Goal: Transaction & Acquisition: Subscribe to service/newsletter

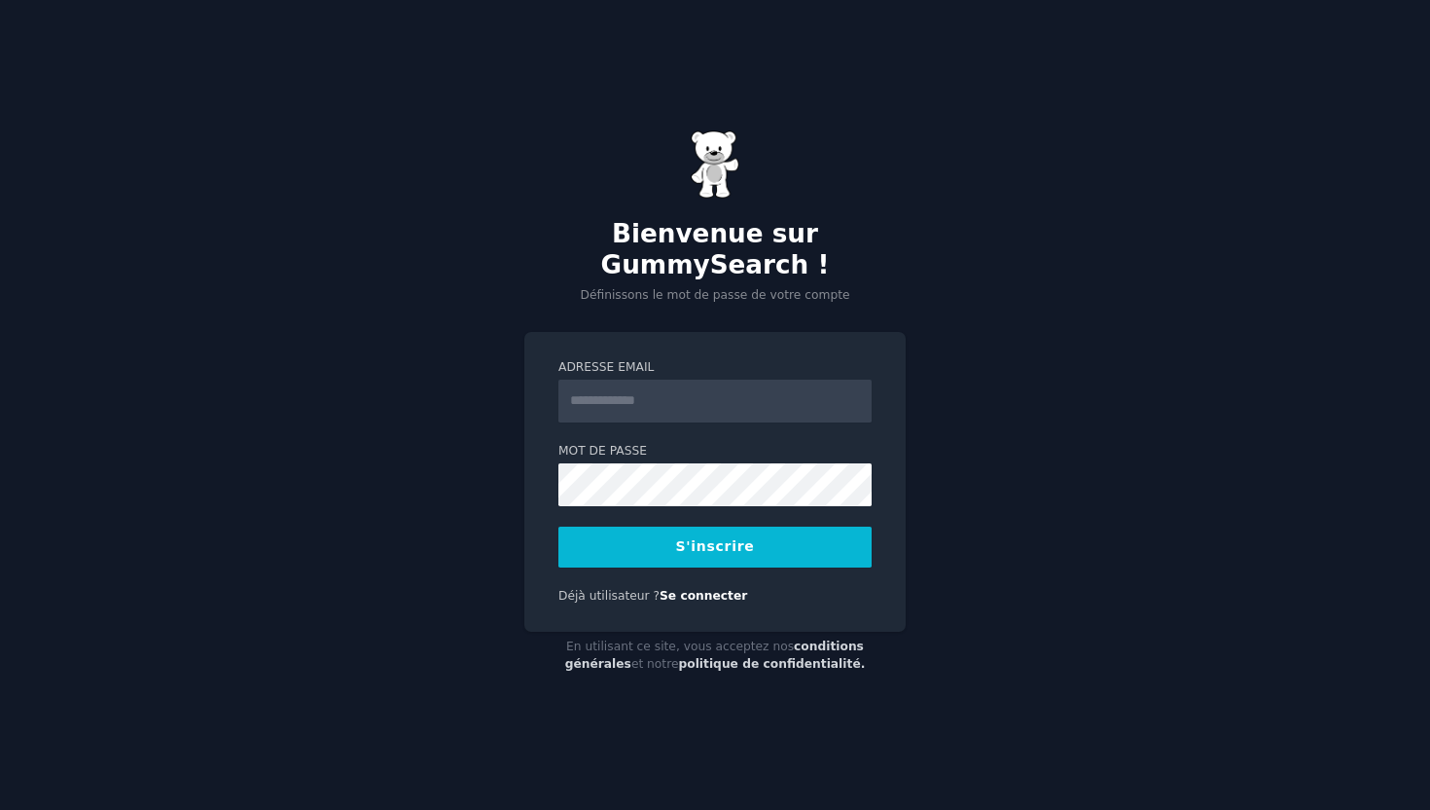
click at [763, 387] on input "Adresse email" at bounding box center [715, 401] width 313 height 43
type input "**********"
click at [770, 539] on button "S'inscrire" at bounding box center [715, 546] width 313 height 41
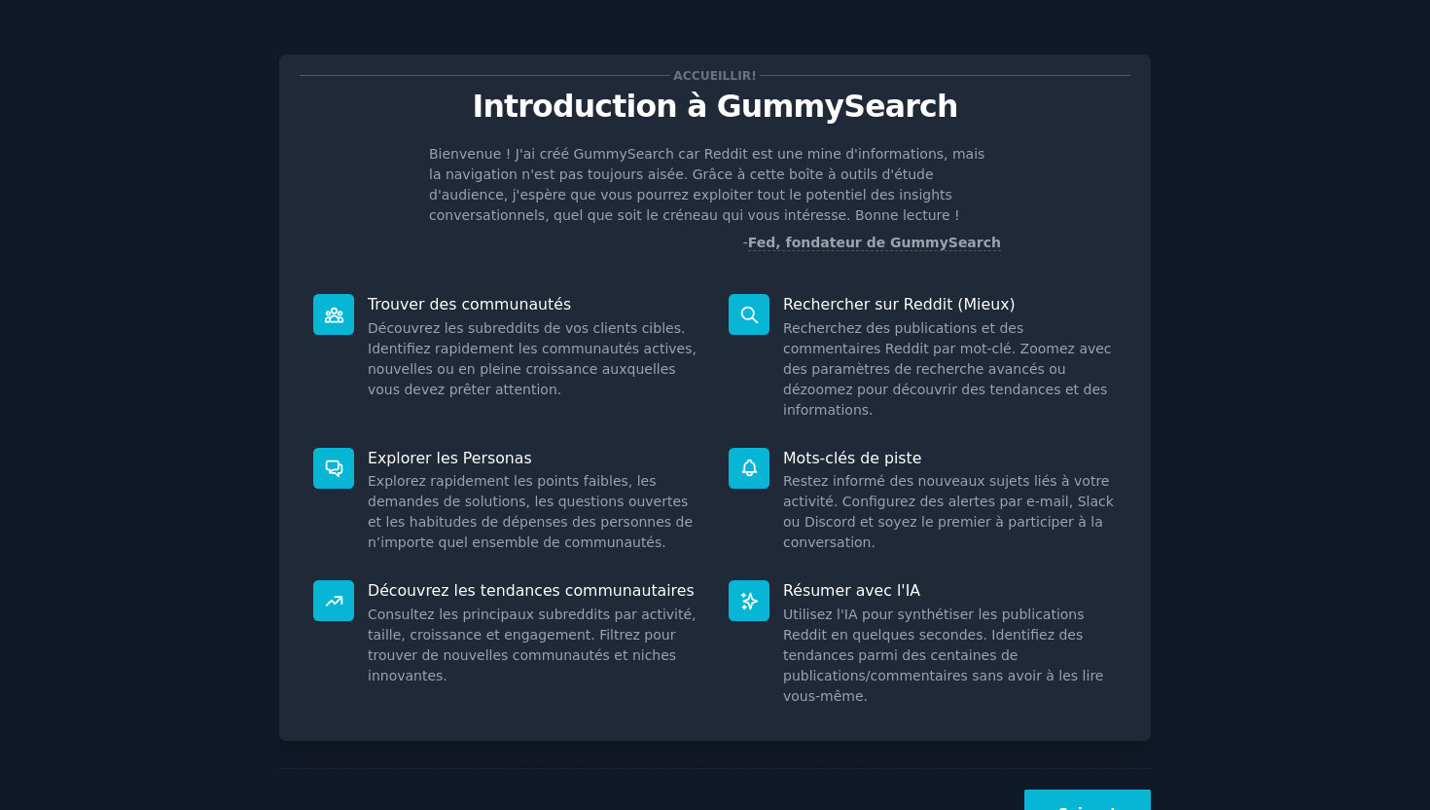
click at [1070, 805] on font "Suivant" at bounding box center [1088, 813] width 58 height 16
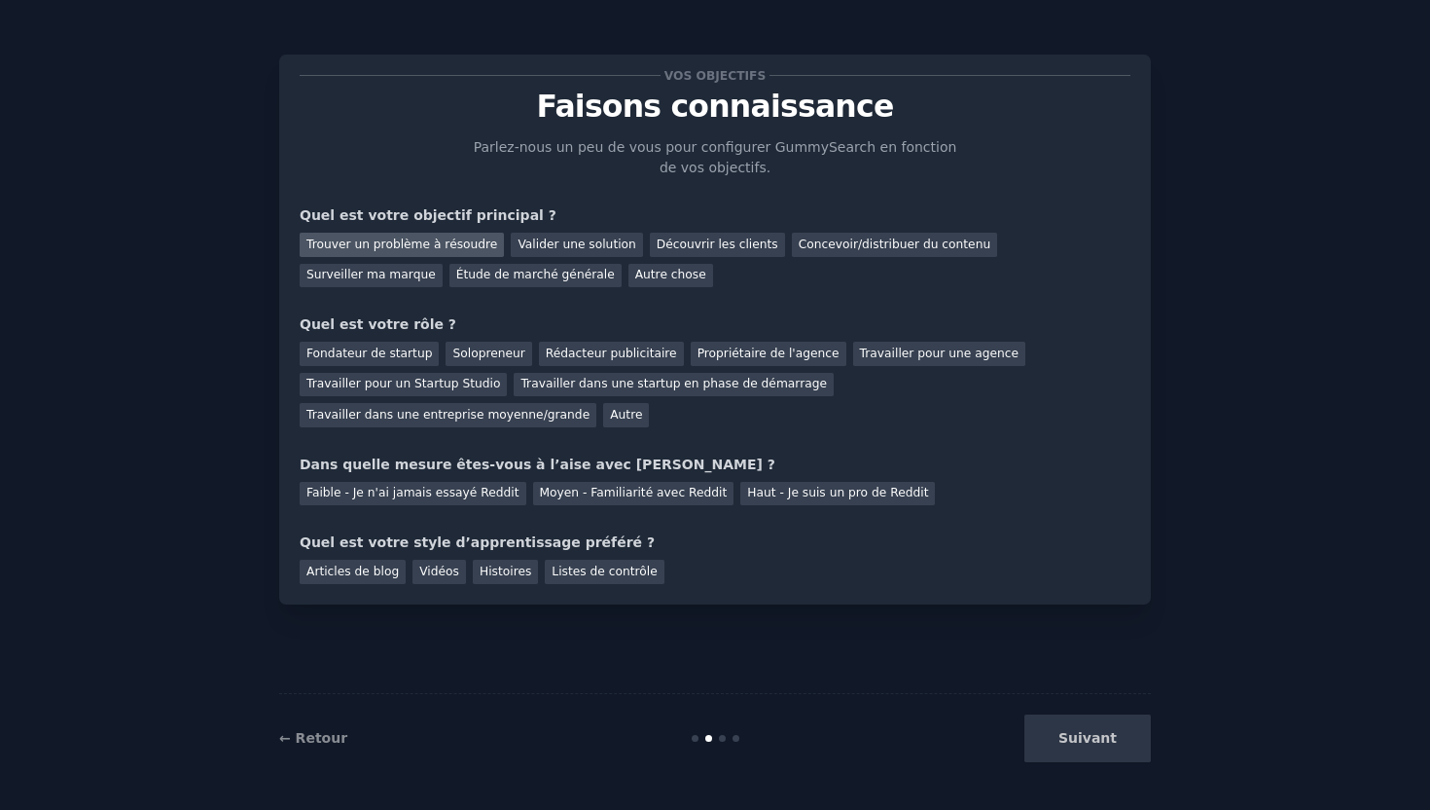
click at [475, 237] on font "Trouver un problème à résoudre" at bounding box center [402, 244] width 191 height 14
click at [813, 237] on font "Concevoir/distribuer du contenu" at bounding box center [895, 244] width 193 height 14
click at [610, 415] on font "Autre" at bounding box center [626, 415] width 32 height 14
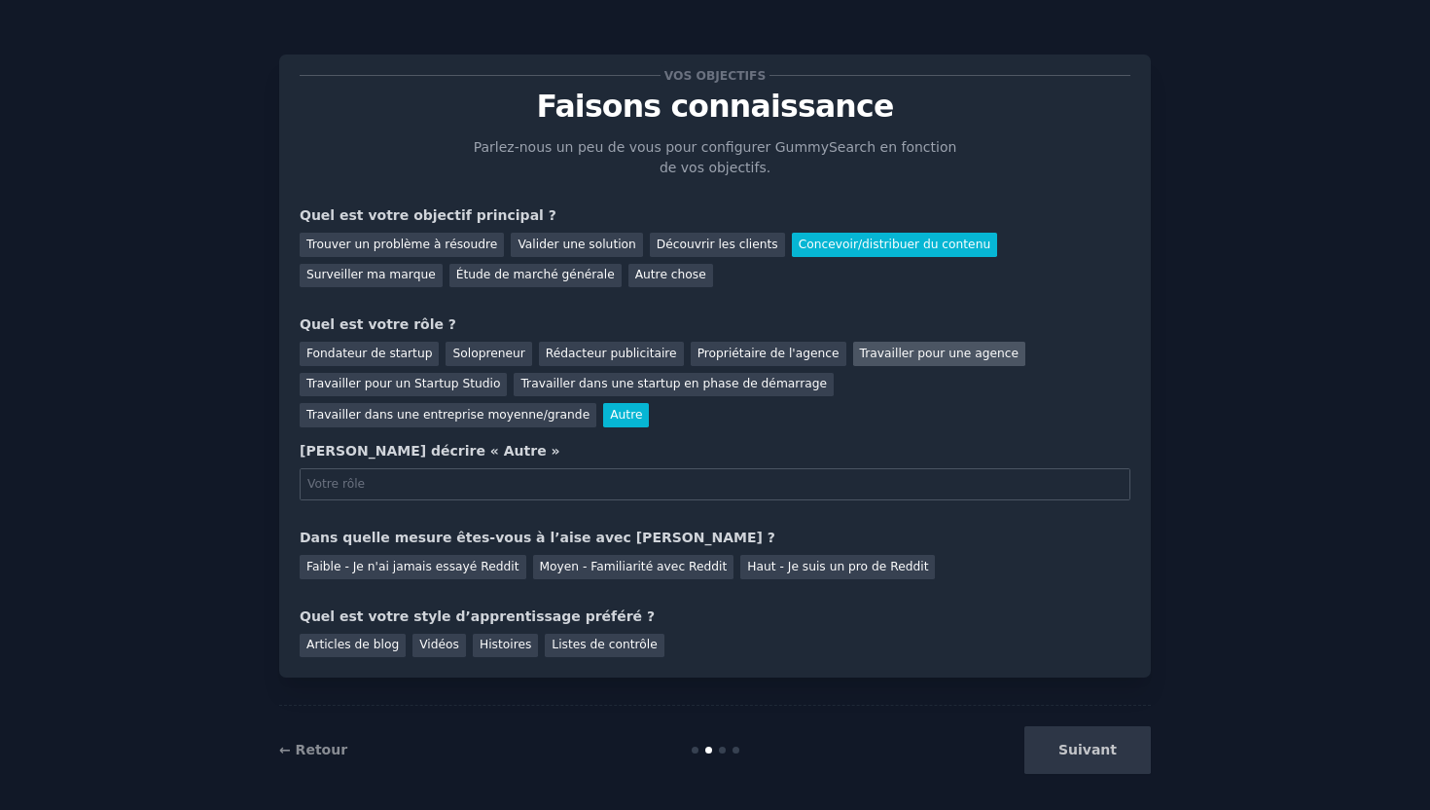
click at [860, 353] on font "Travailler pour une agence" at bounding box center [939, 353] width 159 height 14
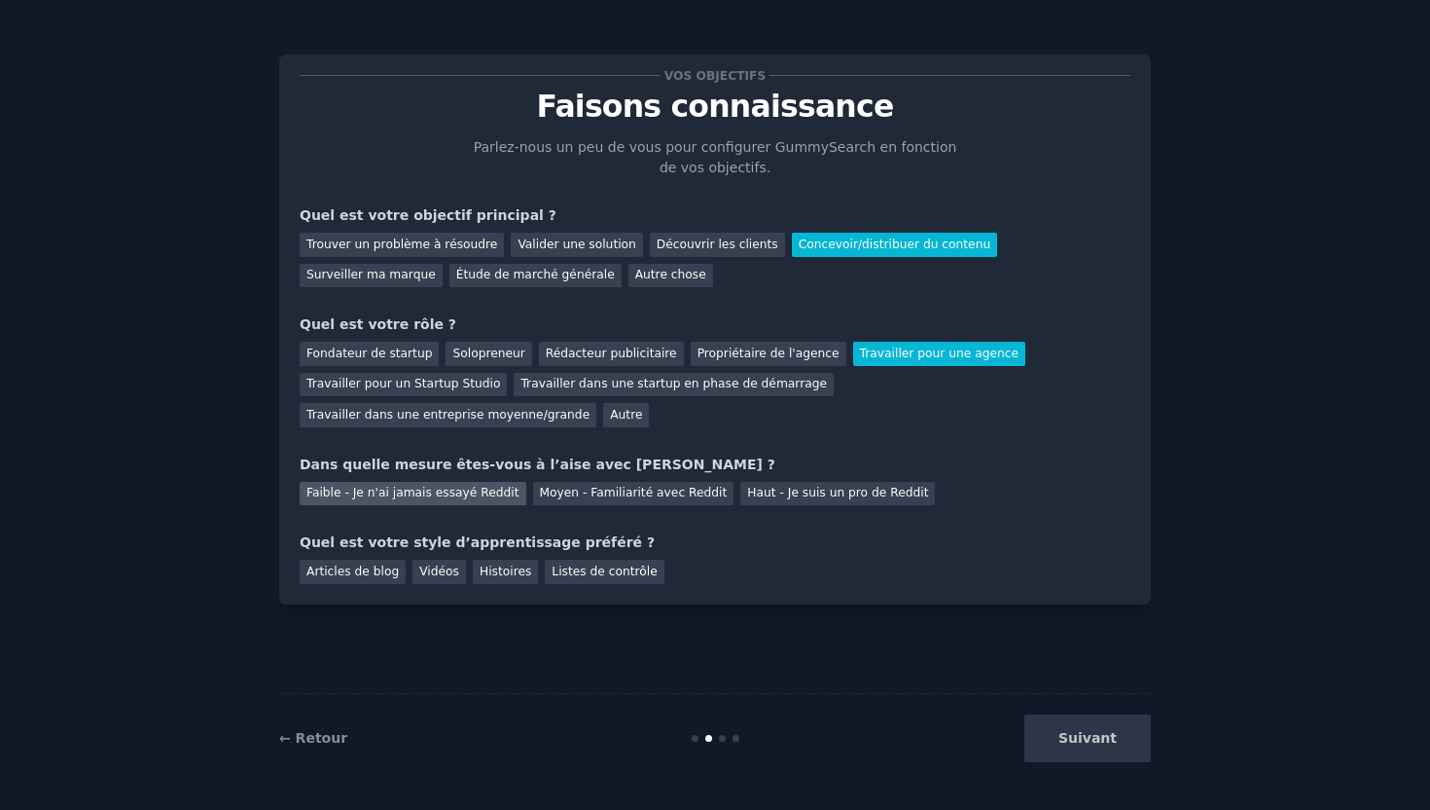
click at [421, 496] on font "Faible - Je n'ai jamais essayé Reddit" at bounding box center [413, 493] width 213 height 14
click at [452, 573] on font "Vidéos" at bounding box center [439, 571] width 40 height 14
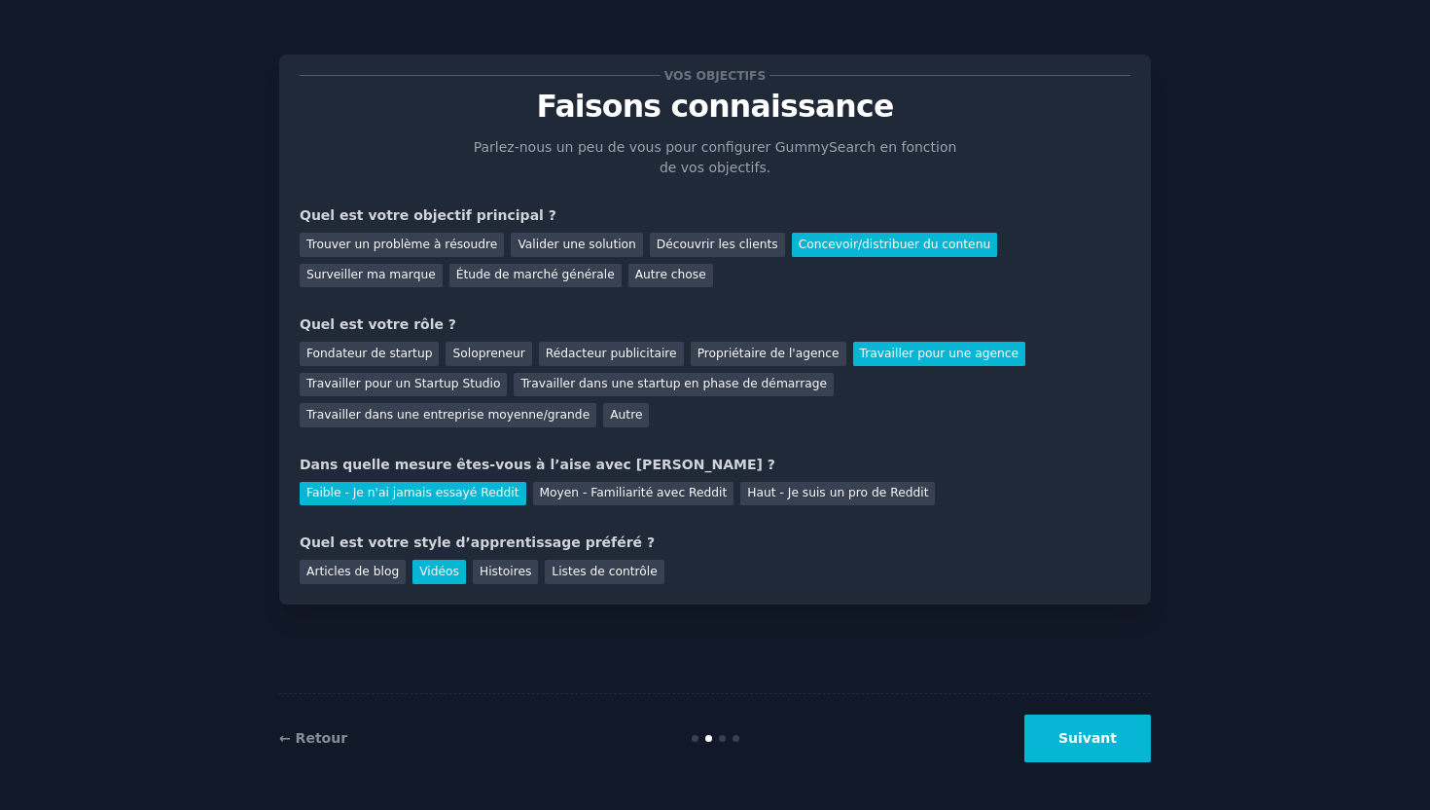
click at [1110, 733] on font "Suivant" at bounding box center [1088, 738] width 58 height 16
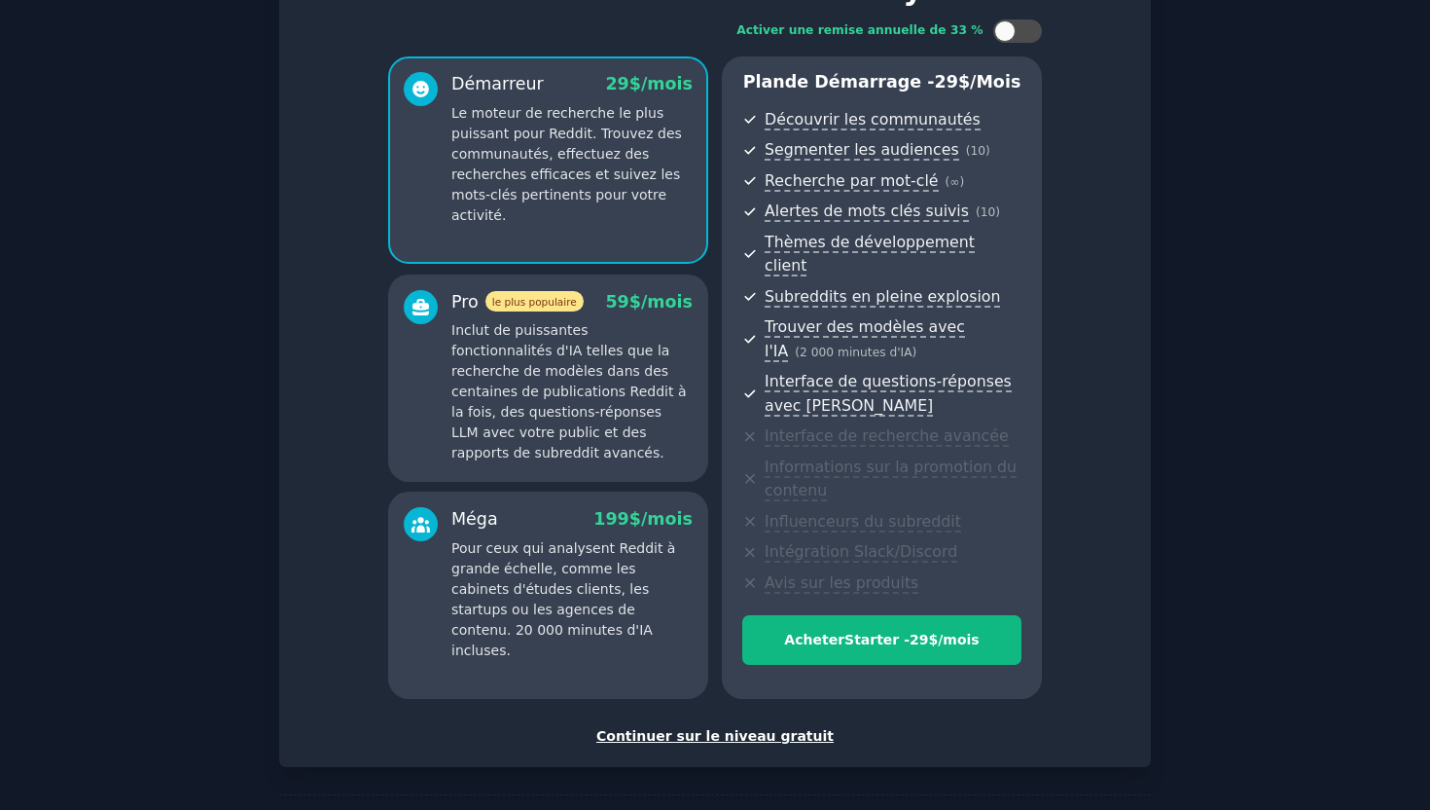
scroll to position [156, 0]
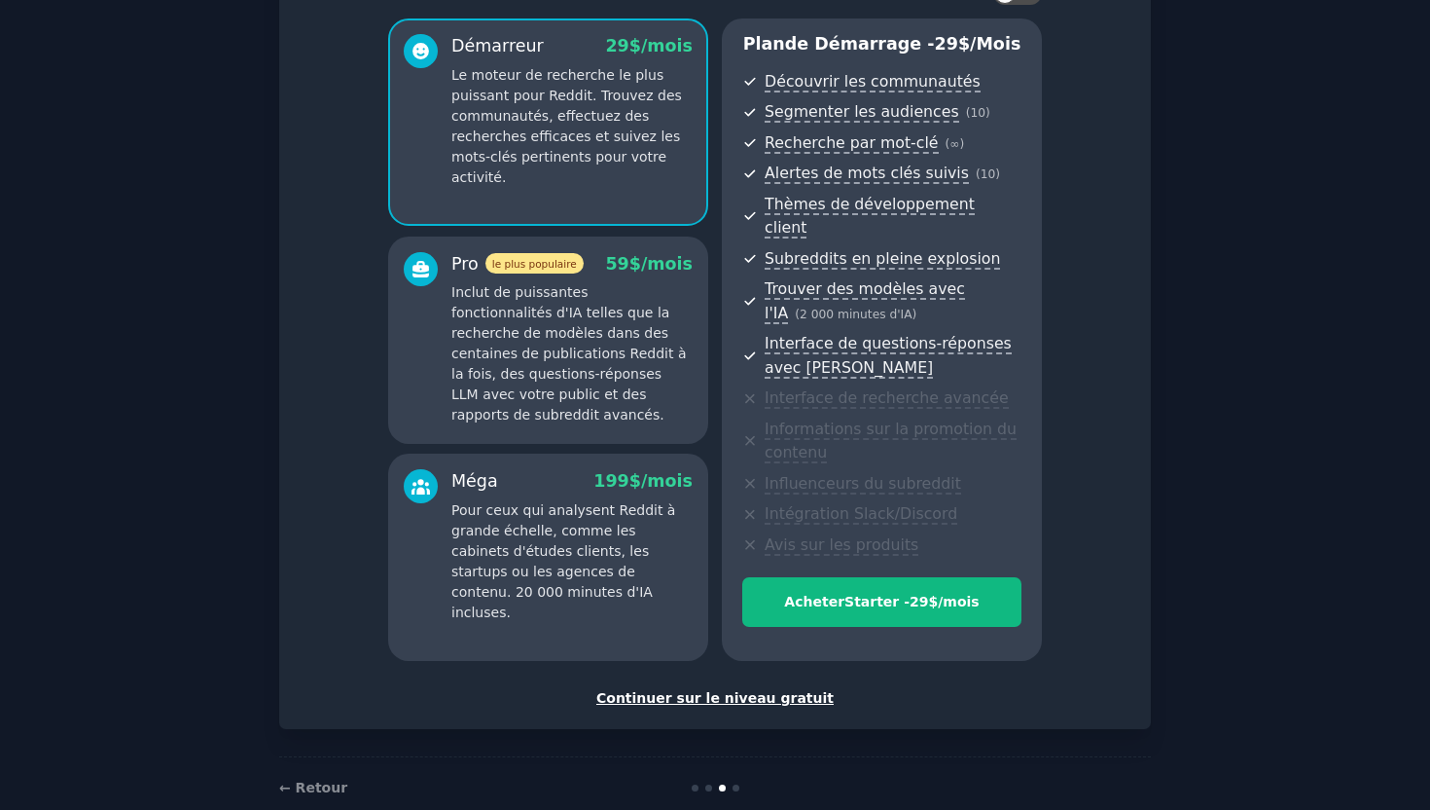
click at [737, 690] on font "Continuer sur le niveau gratuit" at bounding box center [715, 698] width 237 height 16
